Goal: Find specific page/section

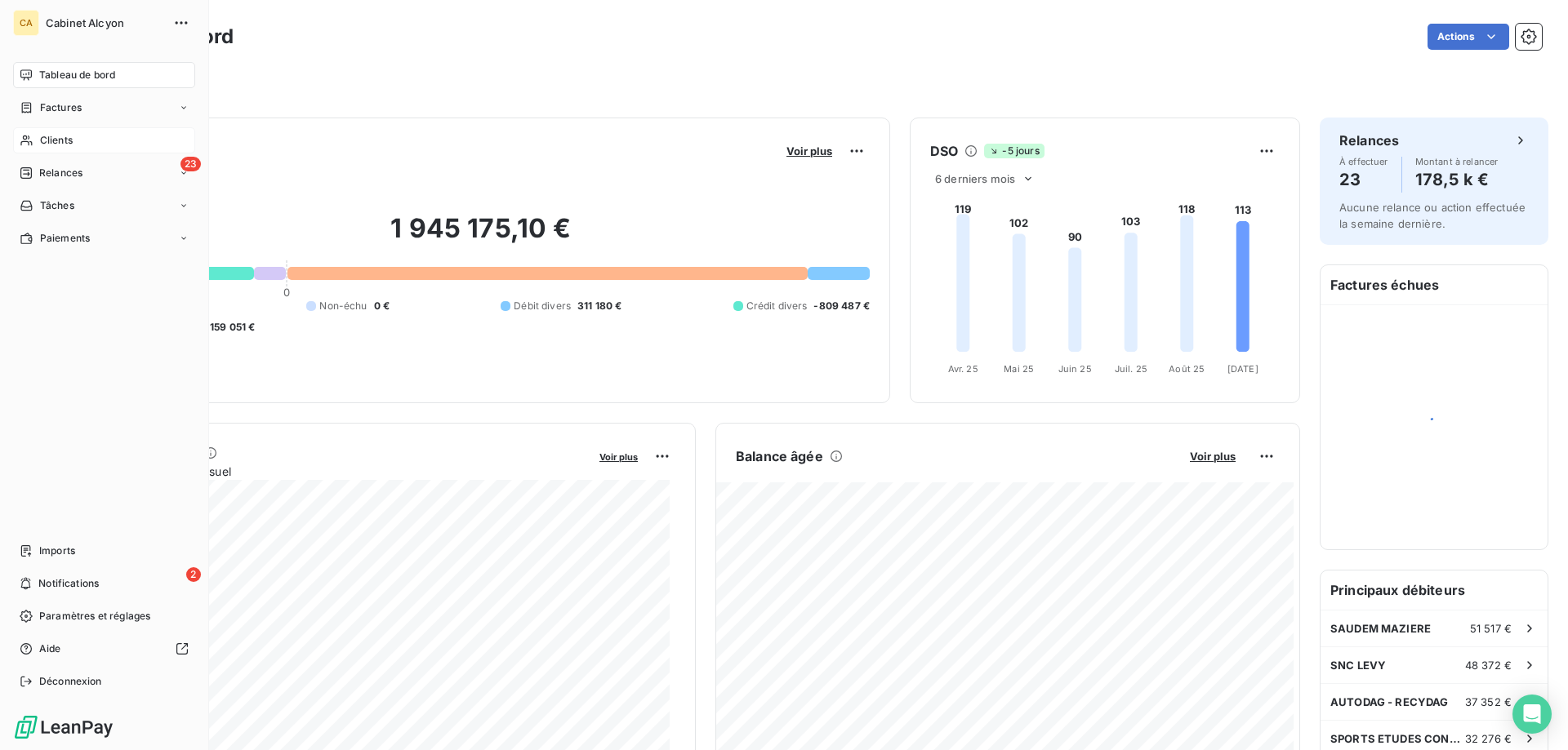
click at [53, 150] on div "Clients" at bounding box center [104, 140] width 182 height 26
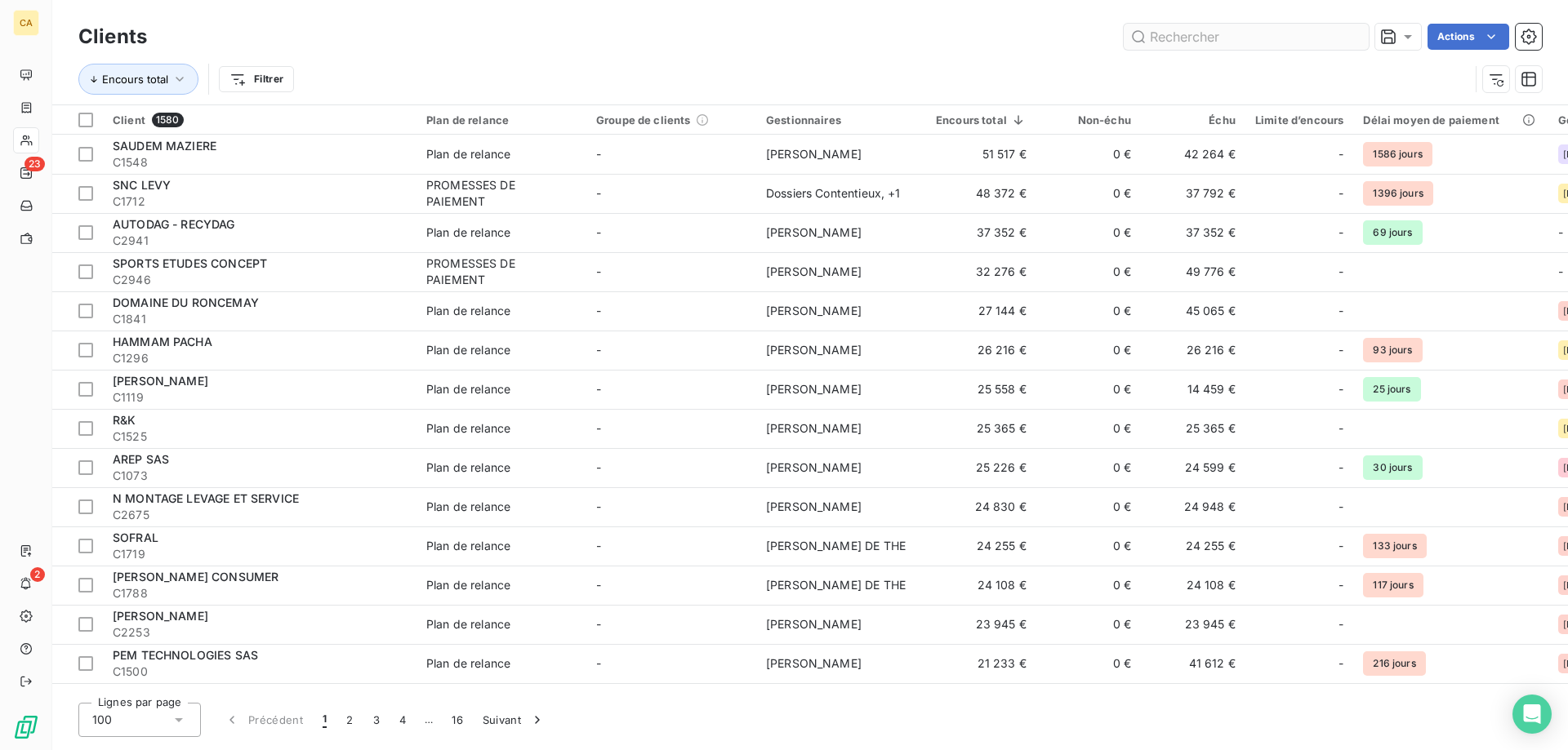
click at [1031, 33] on input "text" at bounding box center [1246, 37] width 245 height 26
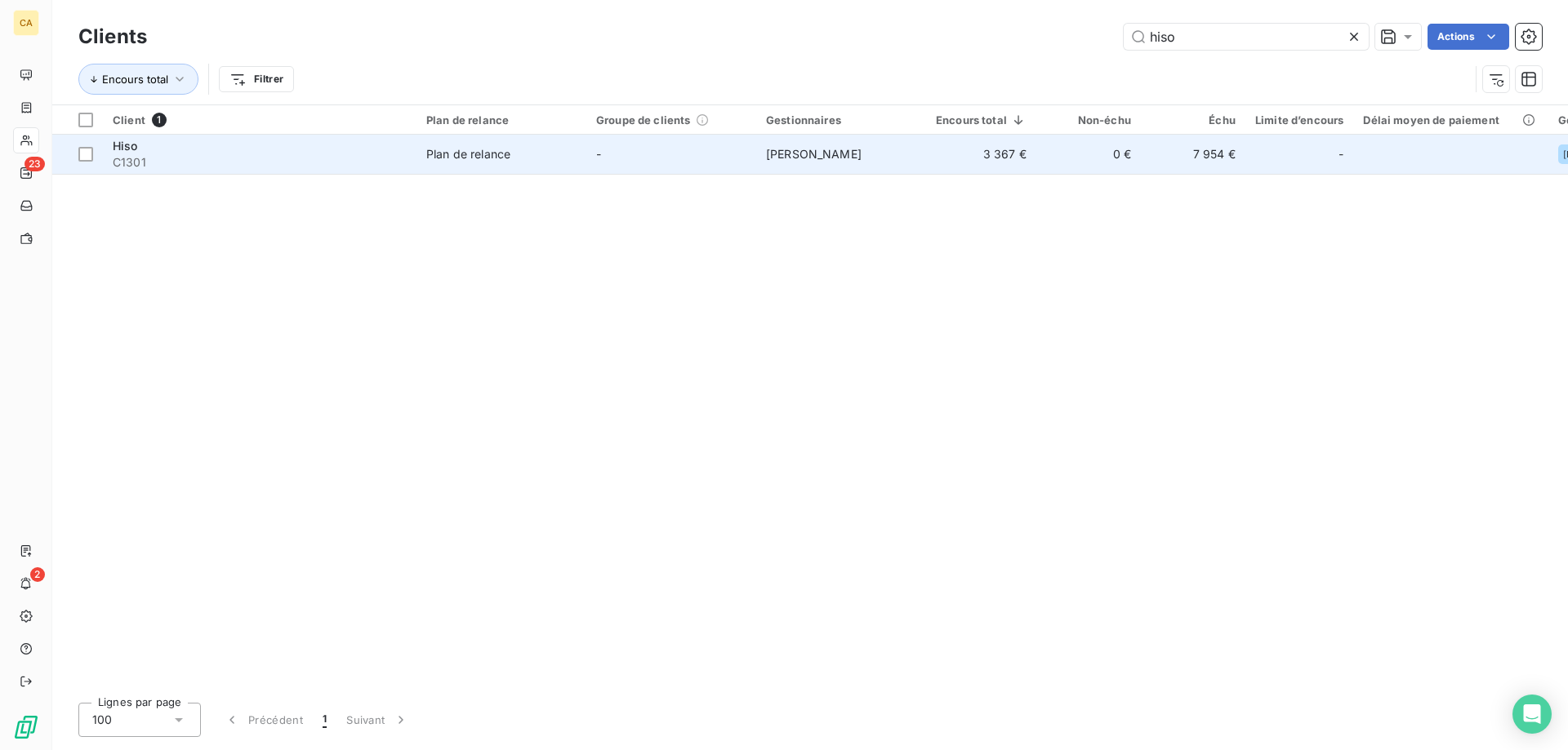
type input "hiso"
click at [1005, 156] on td "3 367 €" at bounding box center [981, 154] width 110 height 39
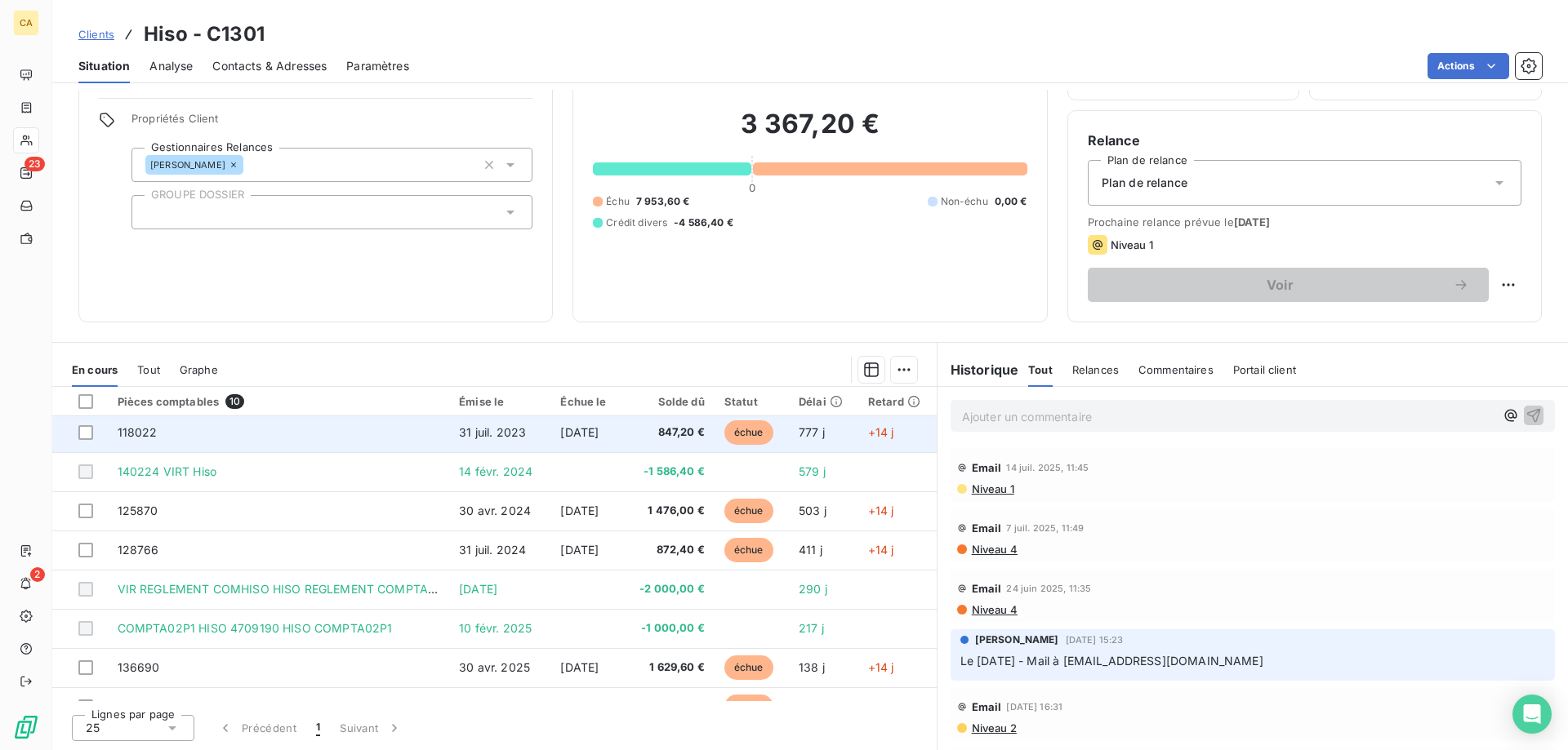
scroll to position [107, 0]
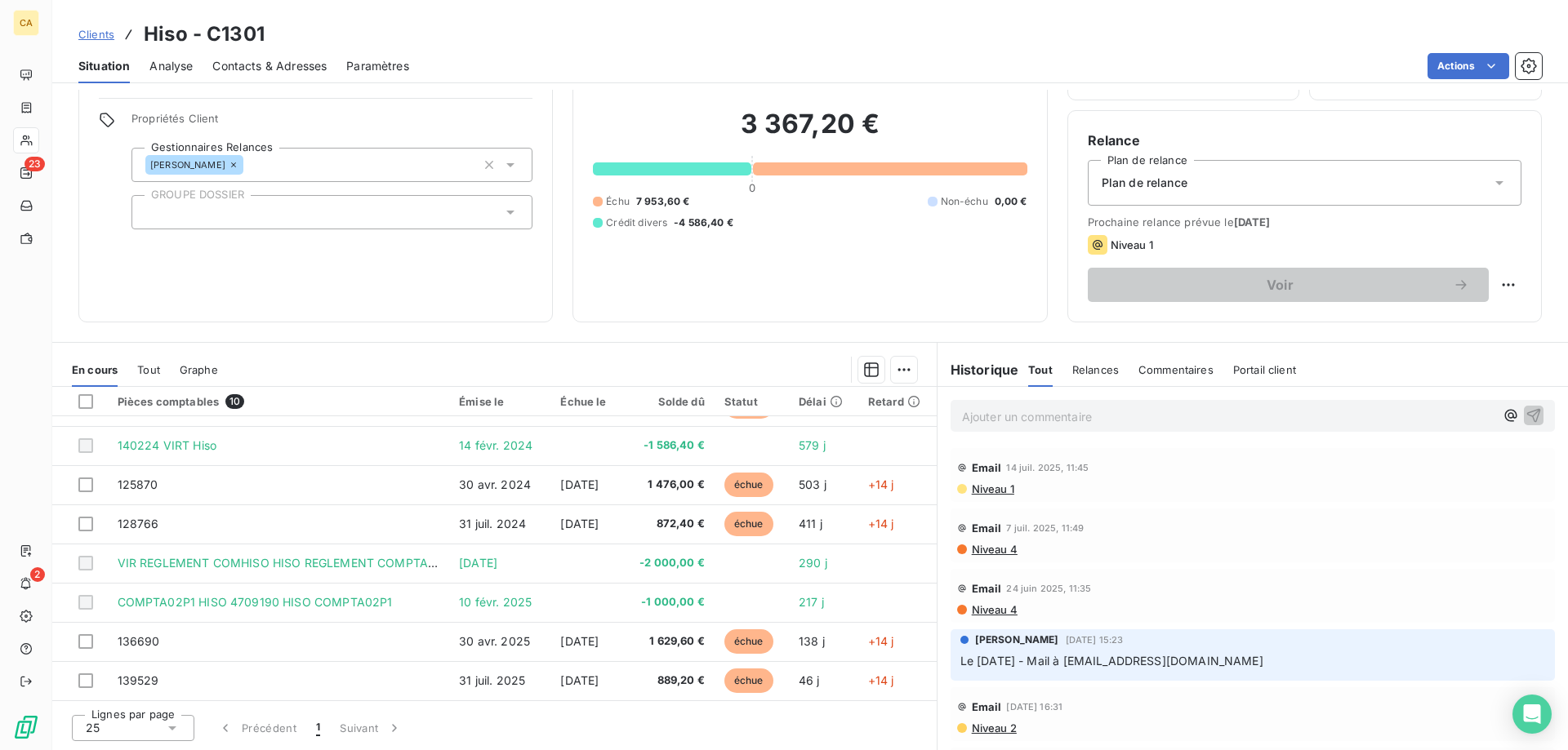
click at [1031, 240] on div "Niveau 1" at bounding box center [1305, 244] width 433 height 19
click at [1031, 61] on icon "button" at bounding box center [1528, 65] width 16 height 16
